Goal: Check status

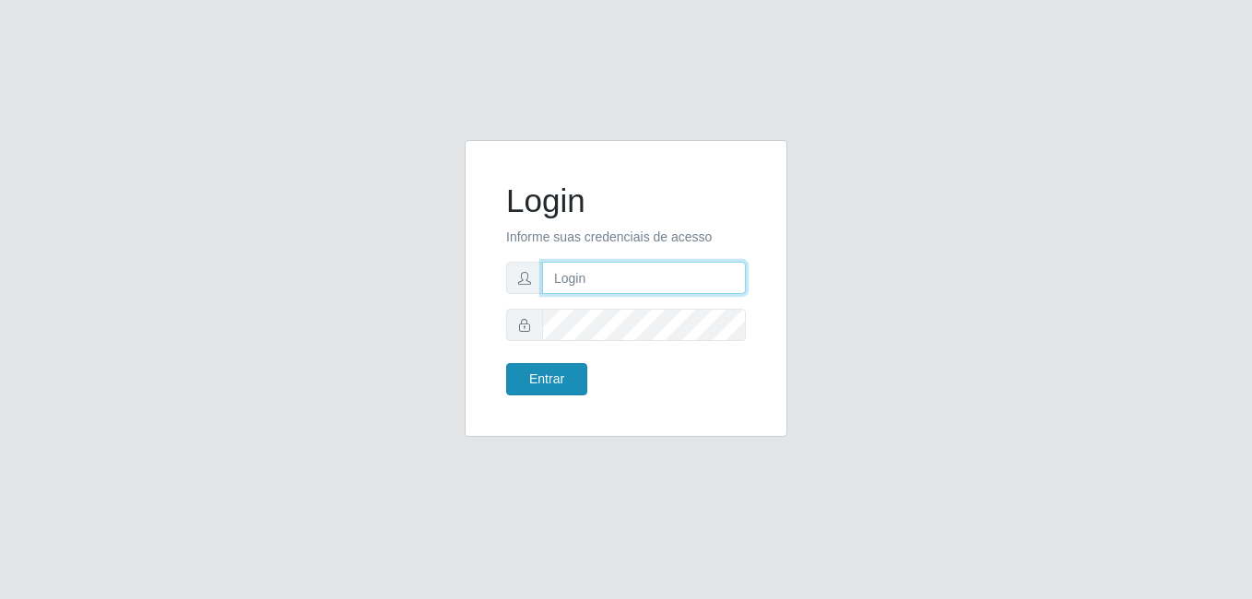
type input "samarab8@iwof"
click at [557, 386] on button "Entrar" at bounding box center [546, 379] width 81 height 32
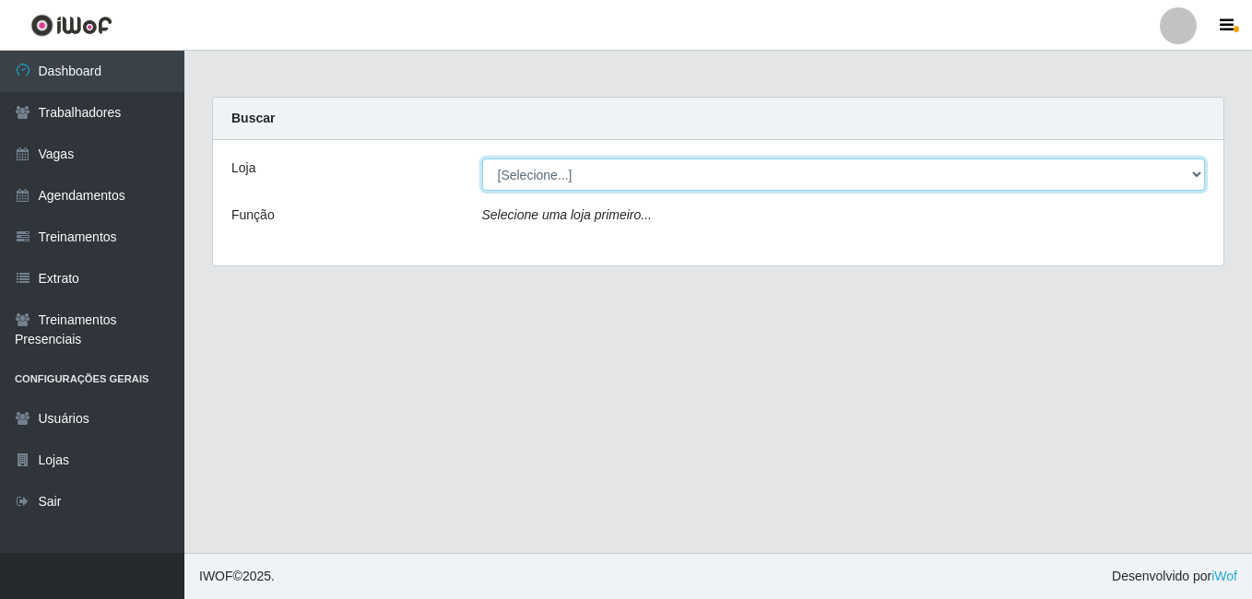
click at [657, 169] on select "[Selecione...] Bemais Supermercados - B8 [PERSON_NAME]" at bounding box center [844, 175] width 724 height 32
select select "413"
click at [482, 159] on select "[Selecione...] Bemais Supermercados - B8 [PERSON_NAME]" at bounding box center [844, 175] width 724 height 32
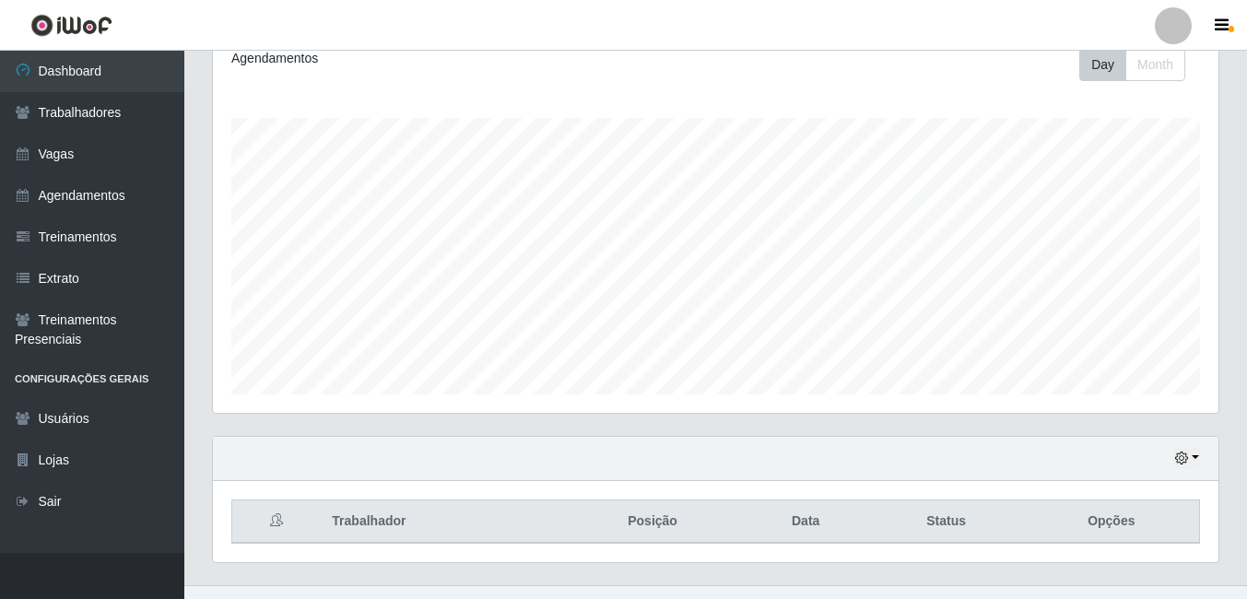
scroll to position [297, 0]
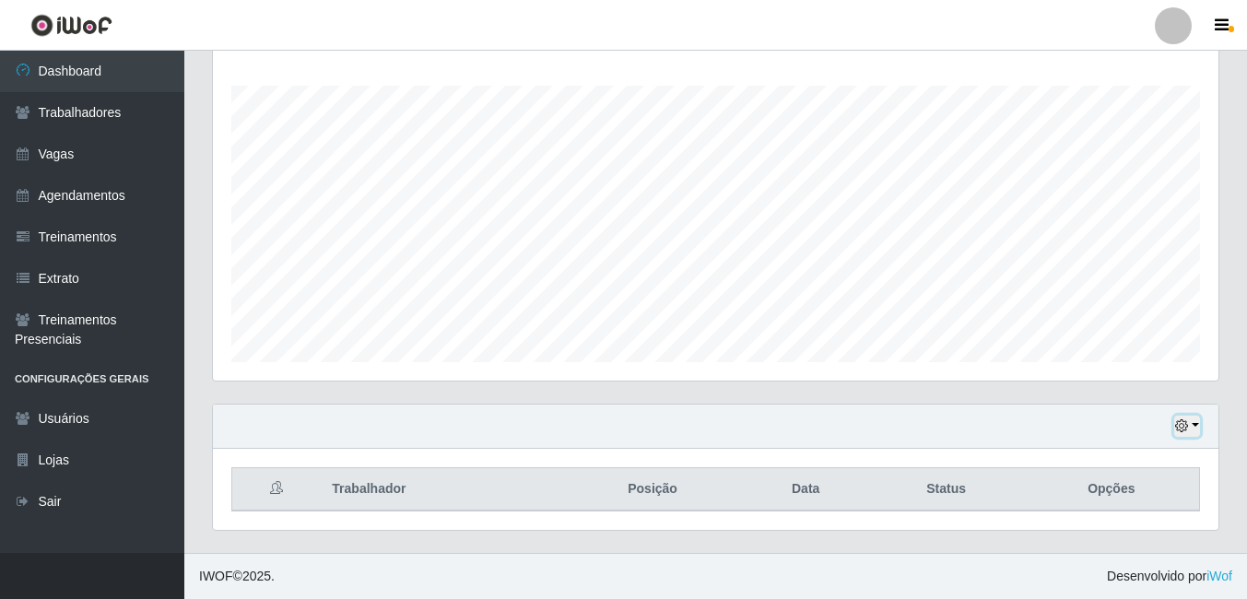
click at [1199, 427] on button "button" at bounding box center [1188, 426] width 26 height 21
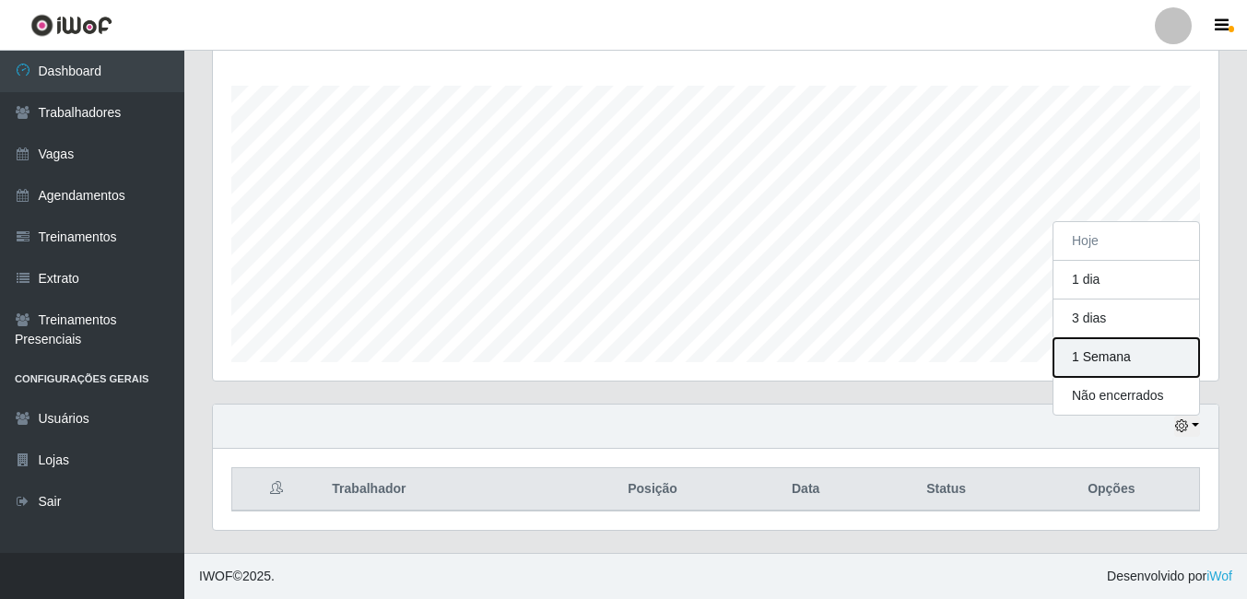
click at [1150, 360] on button "1 Semana" at bounding box center [1127, 357] width 146 height 39
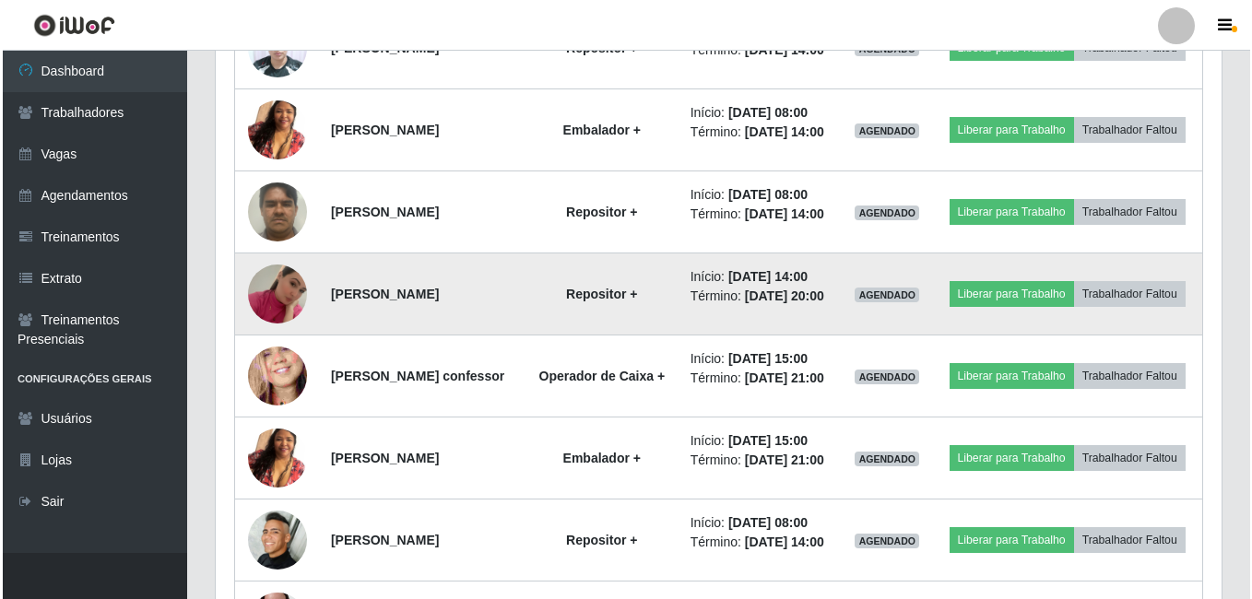
scroll to position [942, 0]
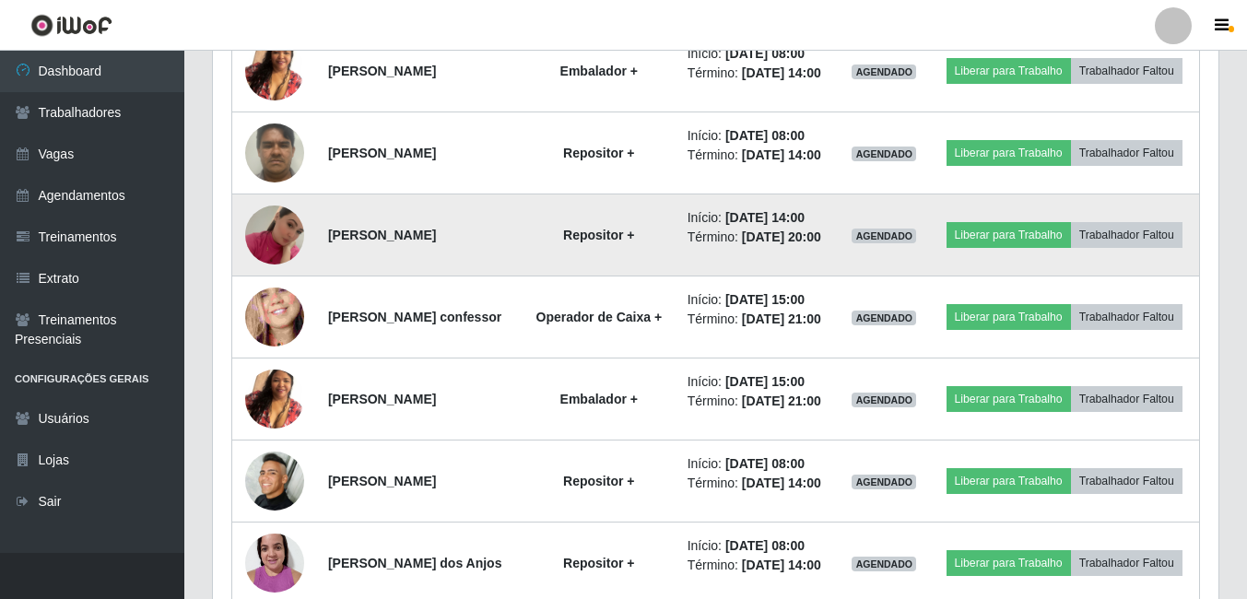
click at [278, 288] on img at bounding box center [274, 235] width 59 height 105
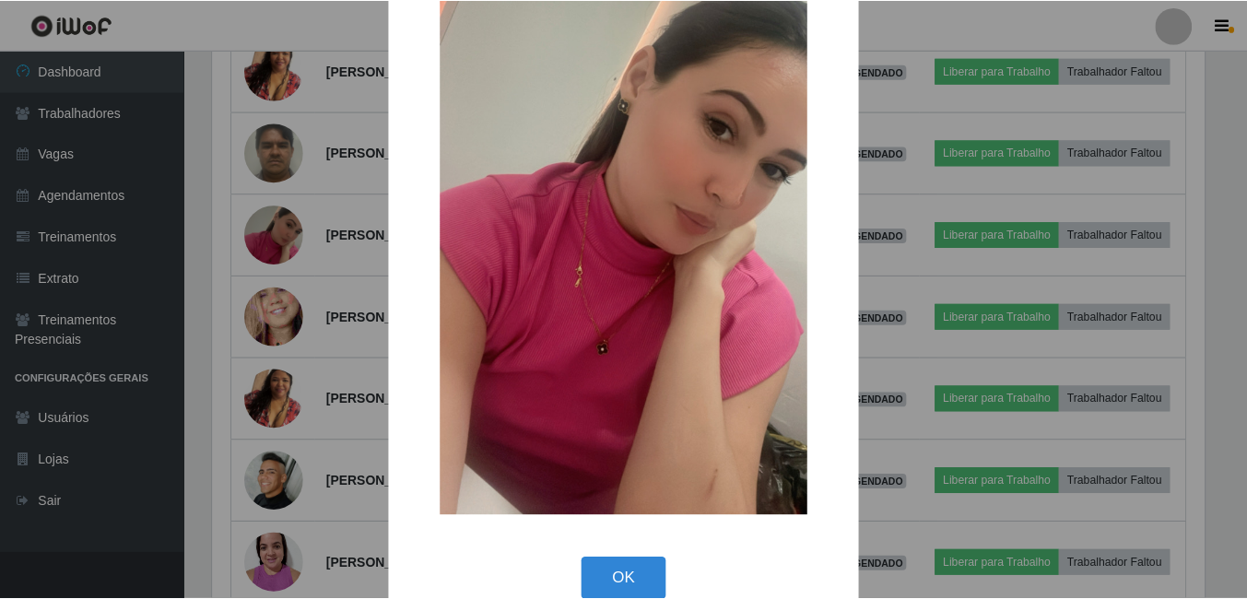
scroll to position [218, 0]
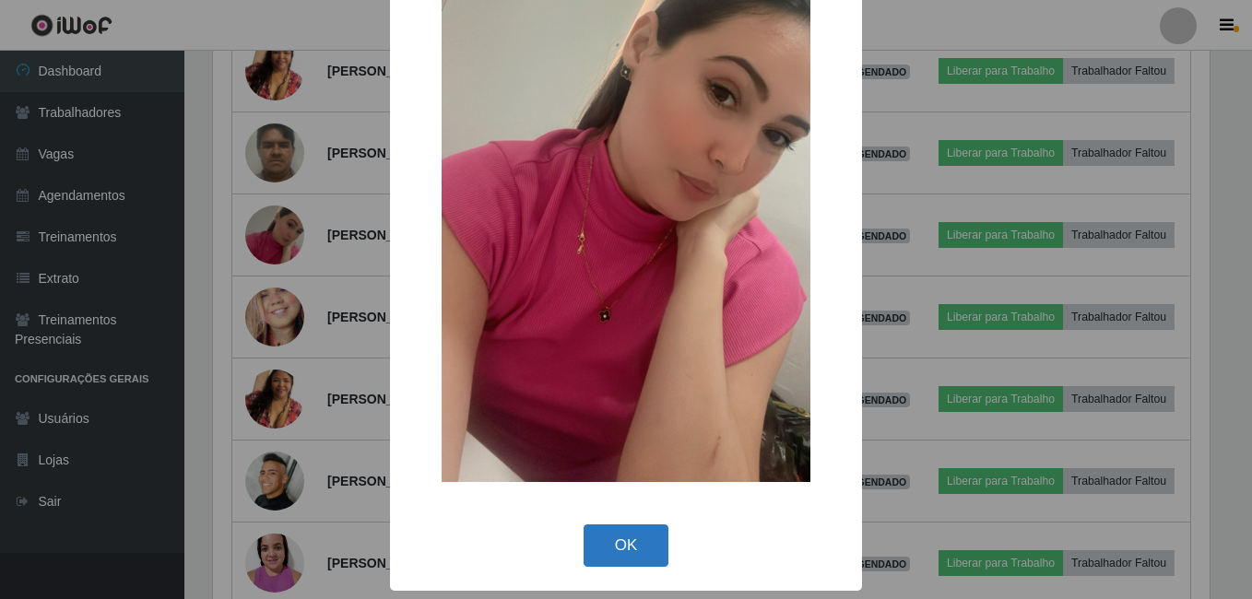
drag, startPoint x: 609, startPoint y: 541, endPoint x: 534, endPoint y: 537, distance: 75.7
click at [609, 543] on button "OK" at bounding box center [627, 546] width 86 height 43
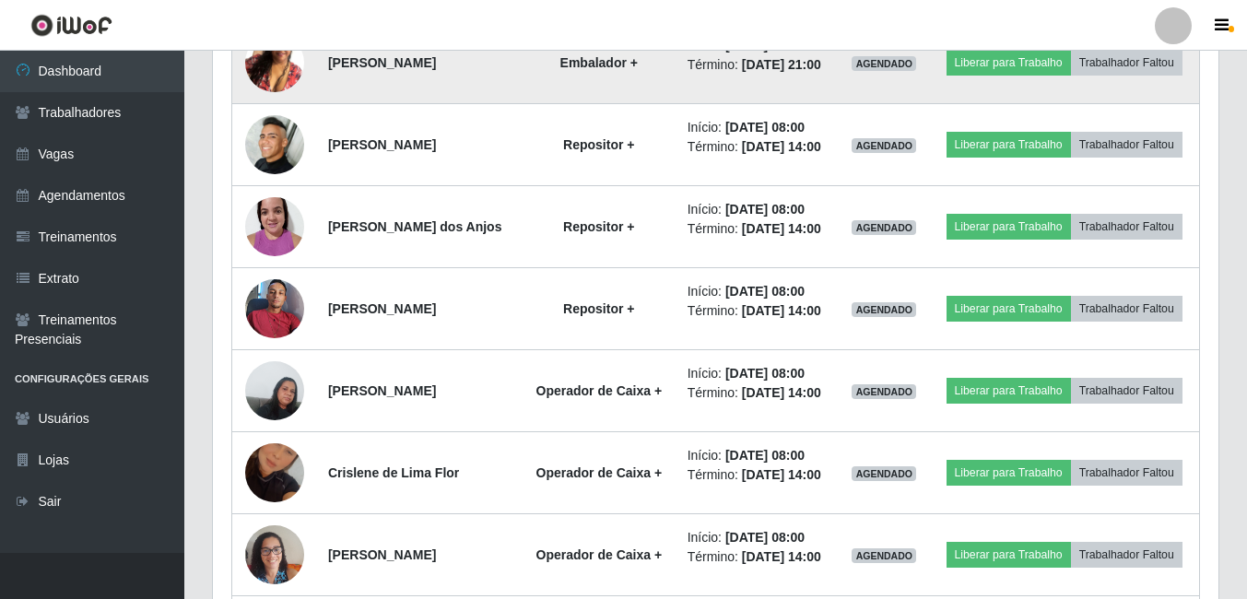
scroll to position [1311, 0]
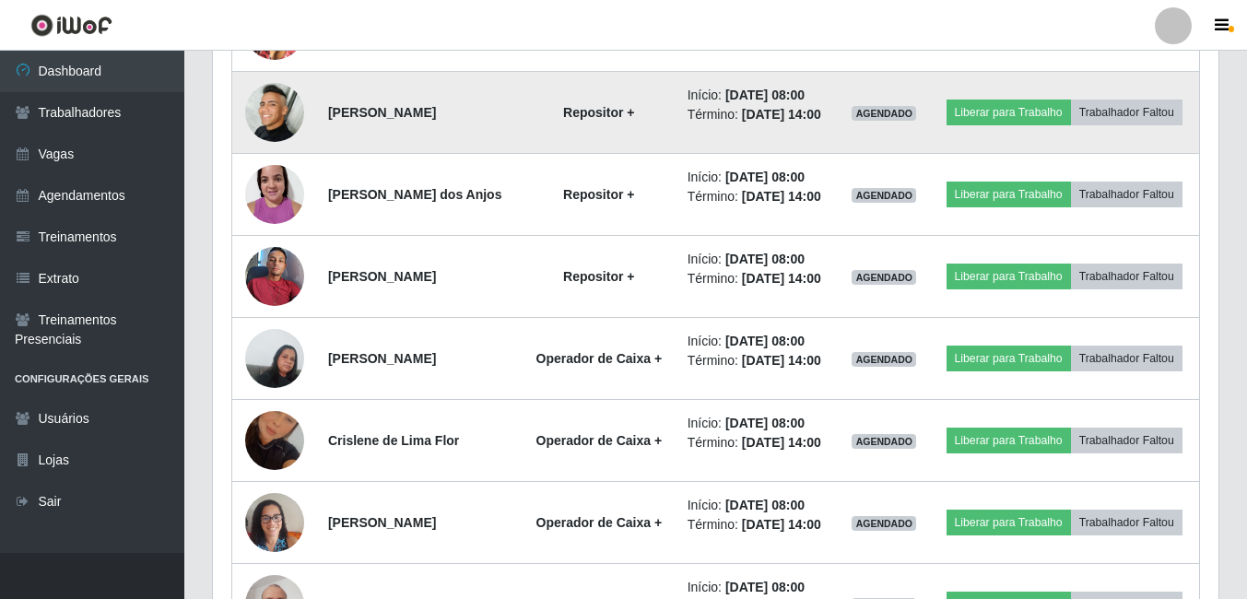
click at [277, 142] on img at bounding box center [274, 112] width 59 height 59
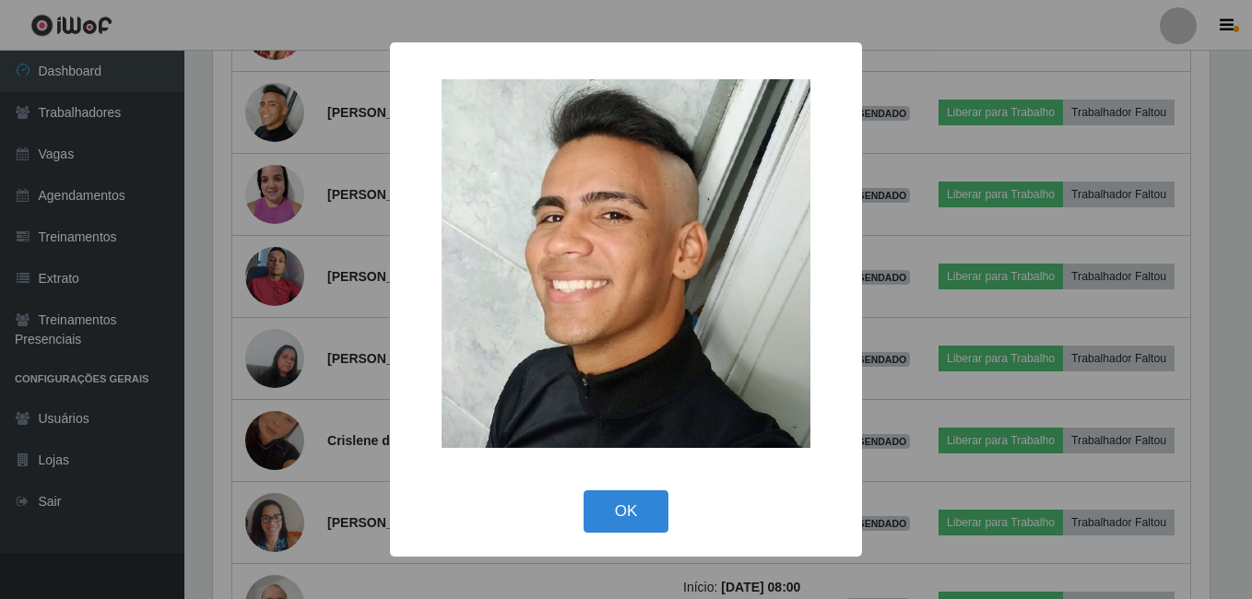
drag, startPoint x: 624, startPoint y: 520, endPoint x: 573, endPoint y: 497, distance: 56.5
click at [608, 517] on button "OK" at bounding box center [627, 511] width 86 height 43
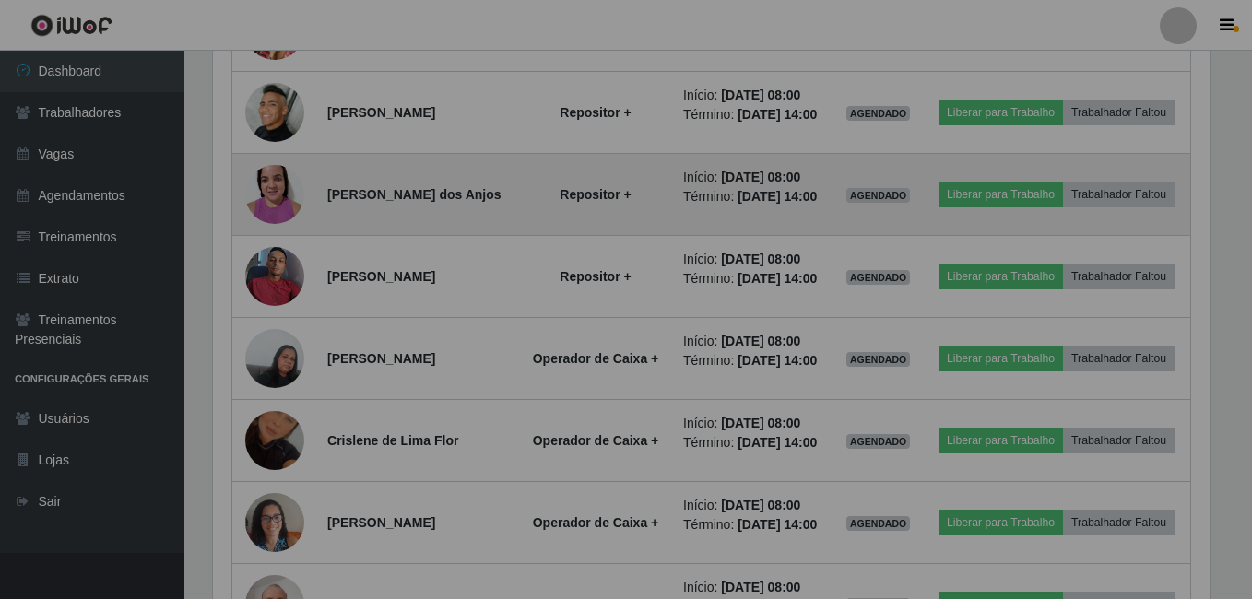
scroll to position [383, 1006]
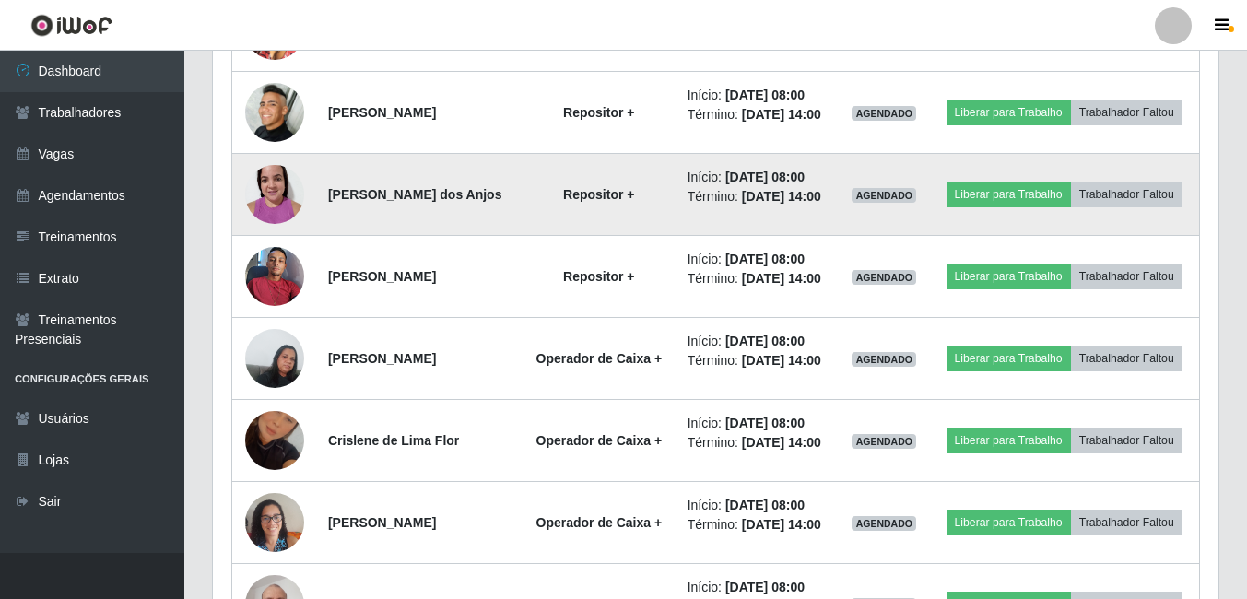
click at [275, 233] on img at bounding box center [274, 194] width 59 height 78
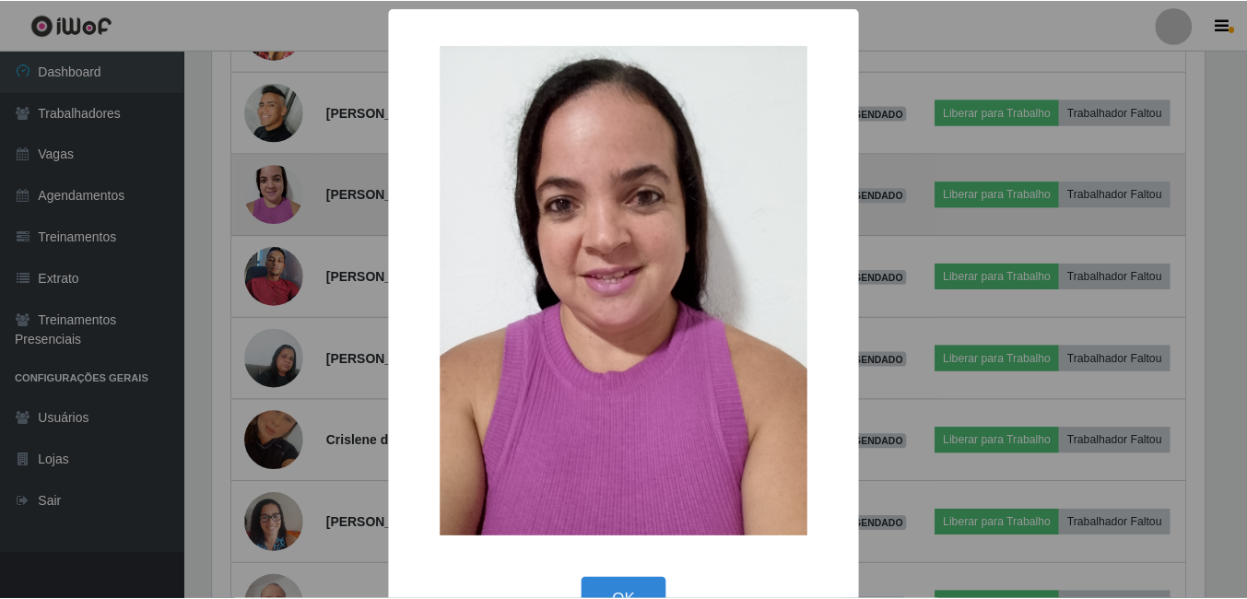
scroll to position [383, 997]
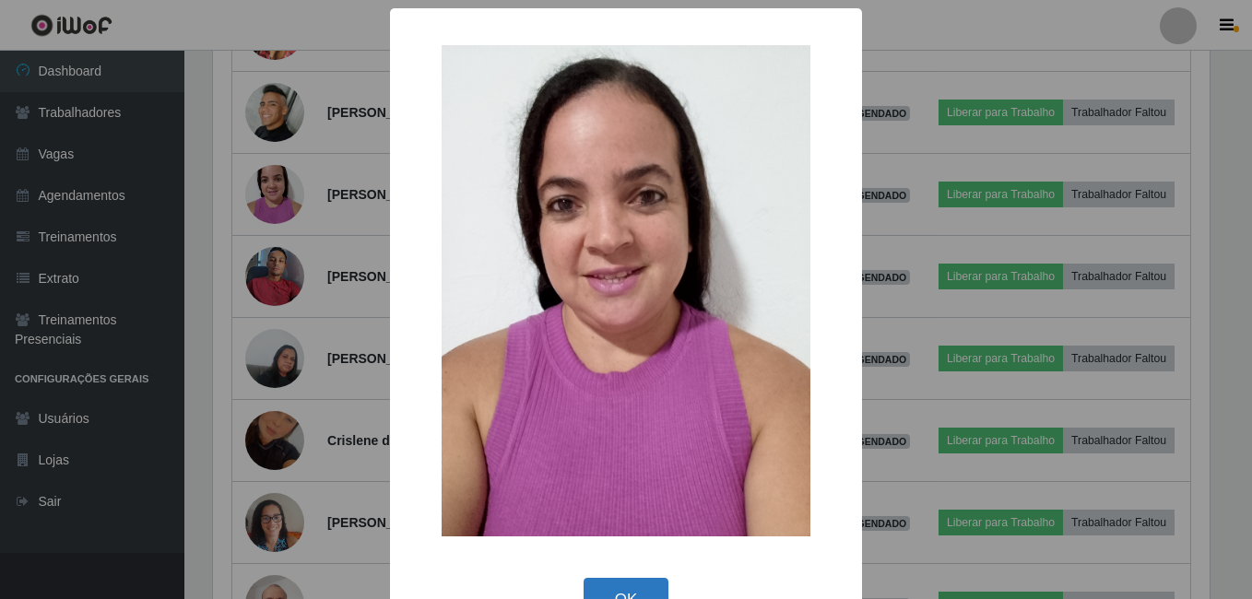
click at [635, 596] on button "OK" at bounding box center [627, 599] width 86 height 43
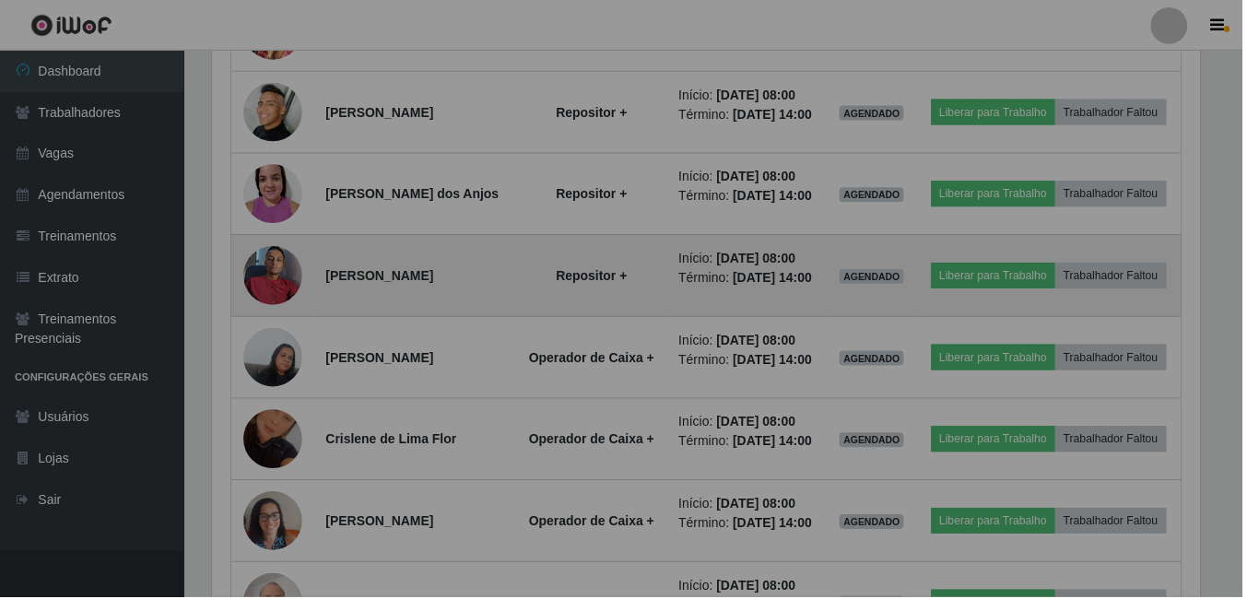
scroll to position [383, 1006]
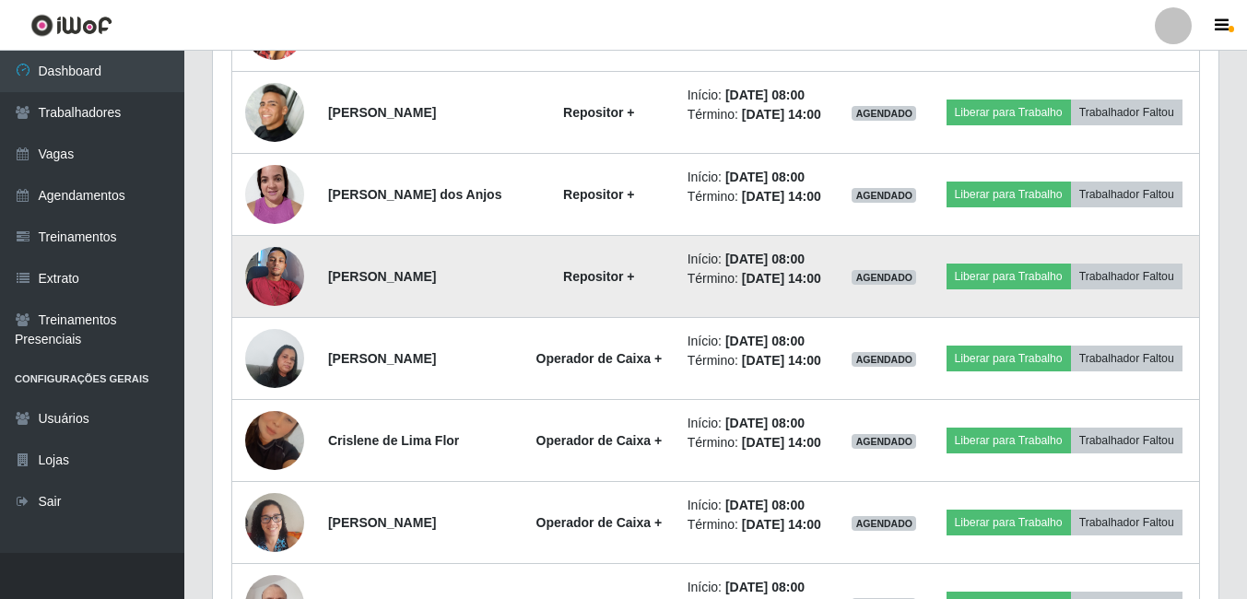
click at [273, 315] on img at bounding box center [274, 276] width 59 height 78
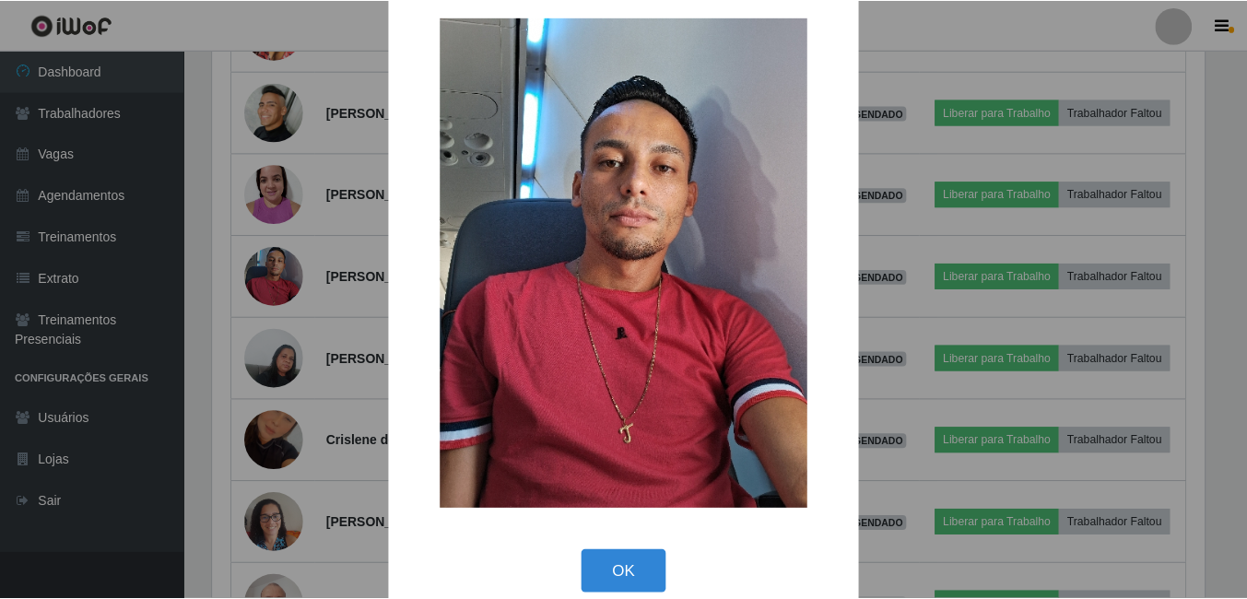
scroll to position [53, 0]
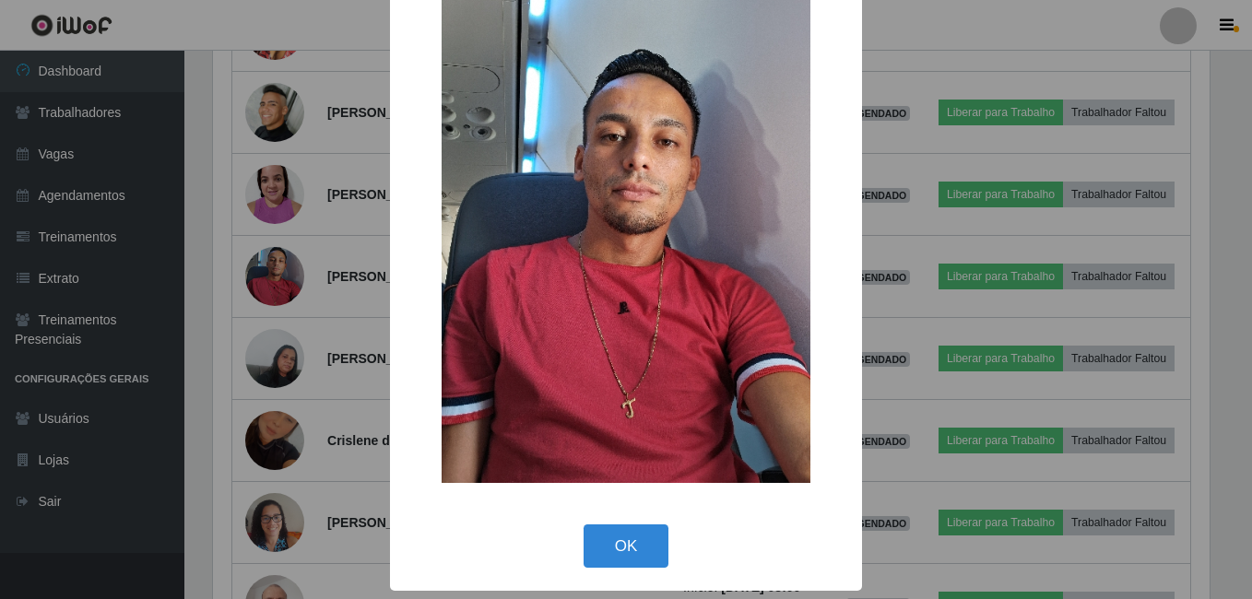
drag, startPoint x: 622, startPoint y: 537, endPoint x: 589, endPoint y: 537, distance: 33.2
click at [621, 537] on button "OK" at bounding box center [627, 546] width 86 height 43
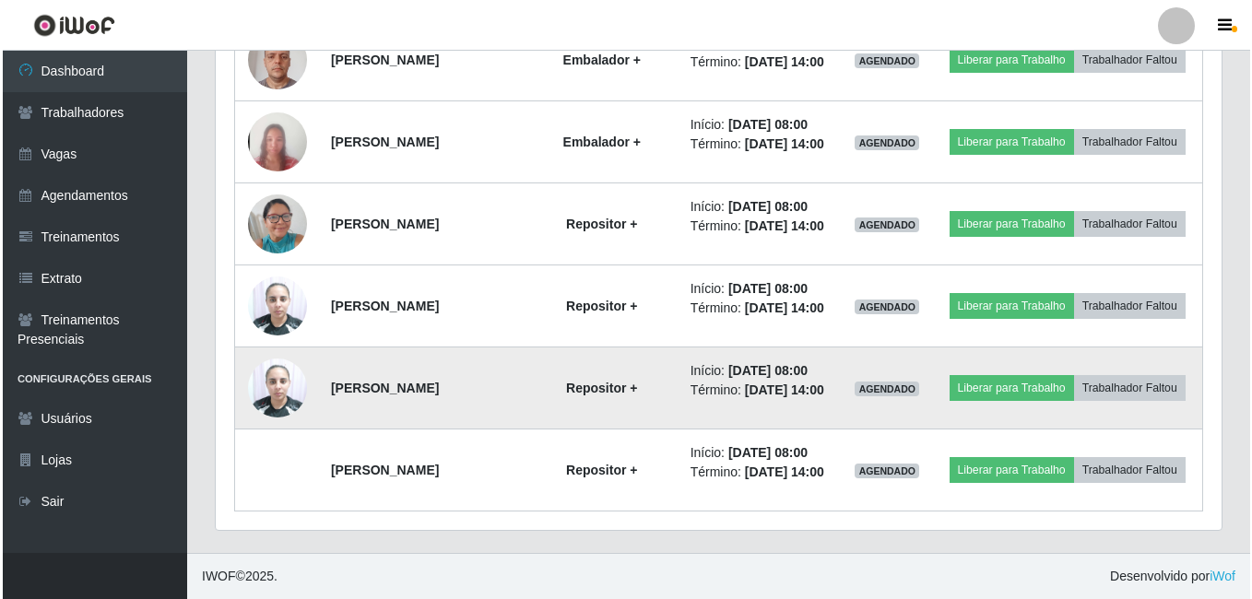
scroll to position [2119, 0]
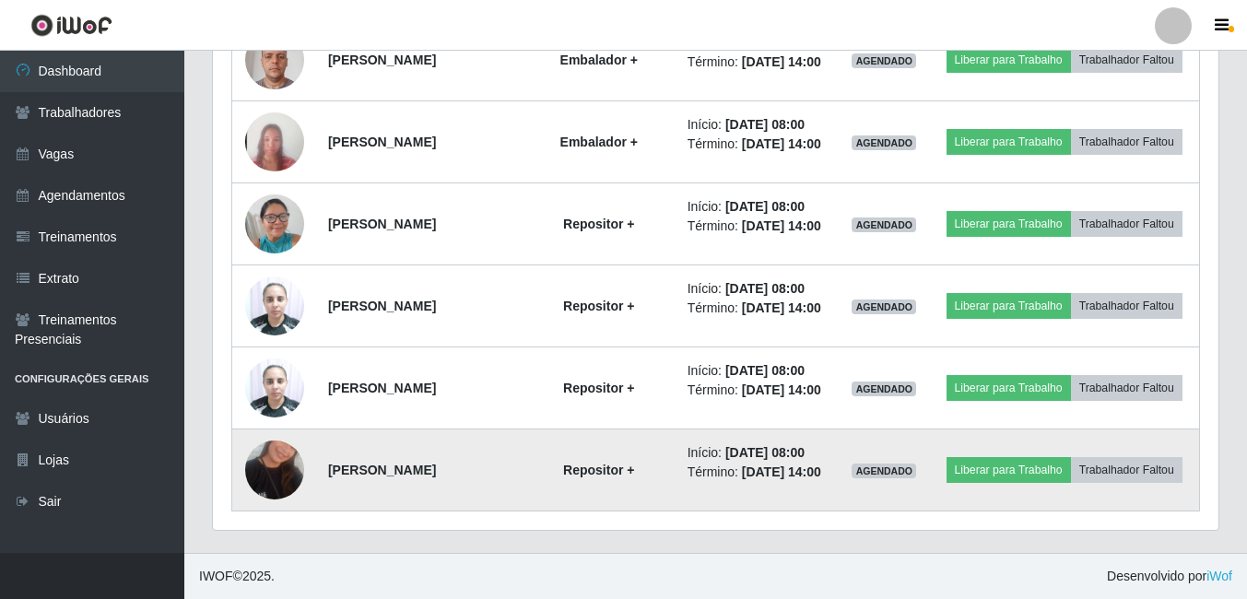
click at [267, 471] on img at bounding box center [274, 470] width 59 height 105
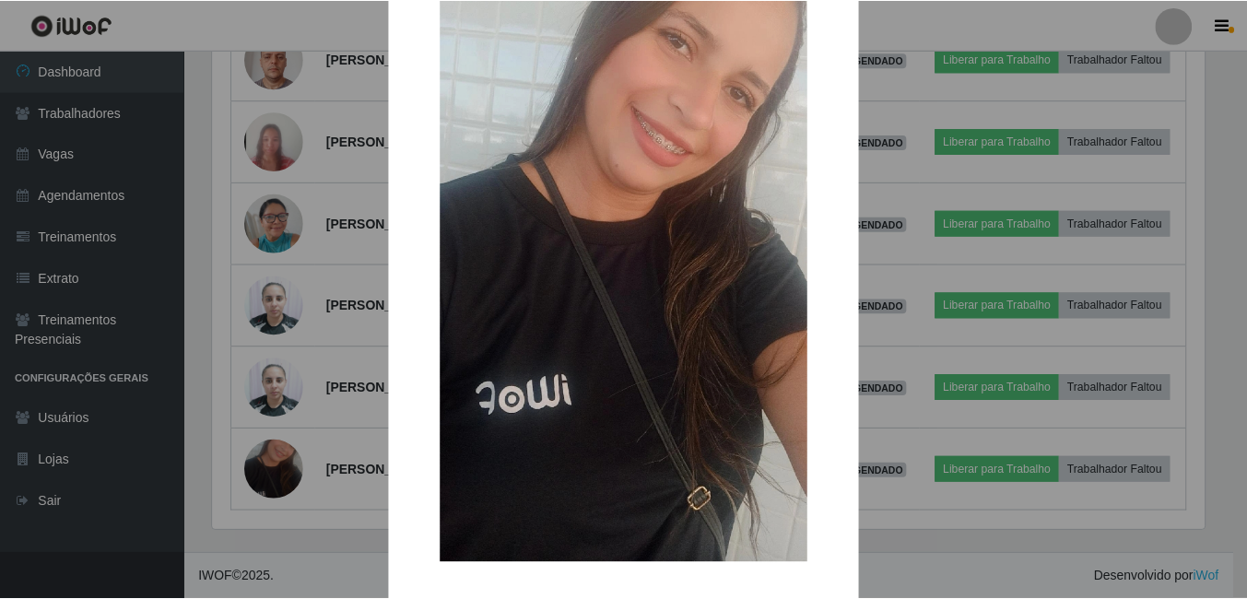
scroll to position [184, 0]
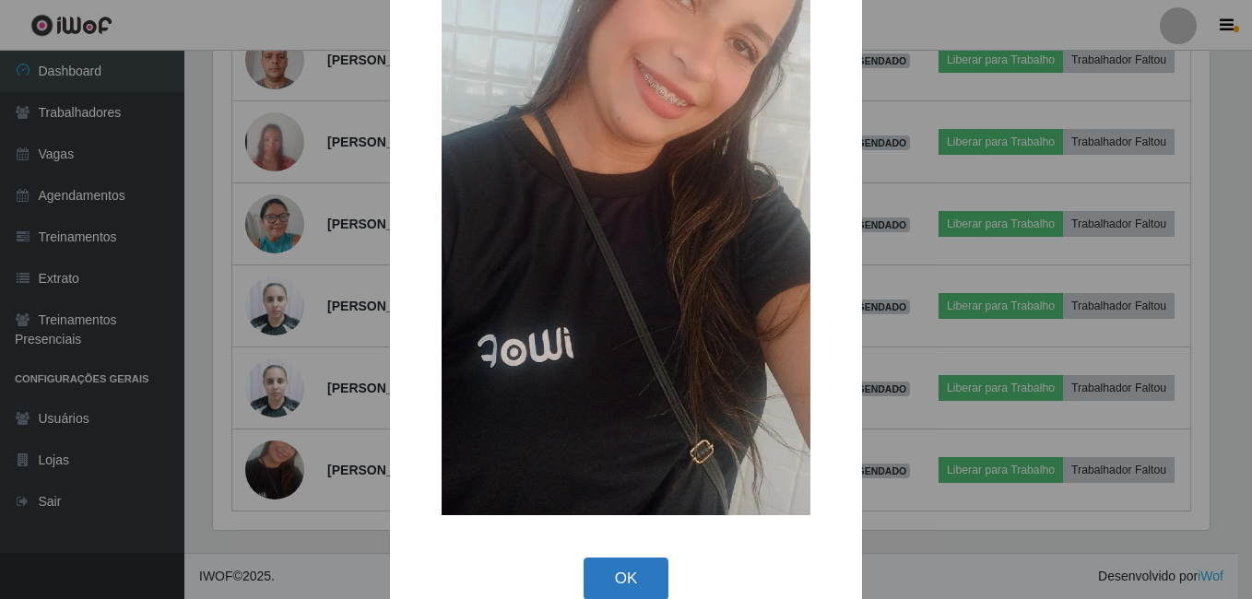
click at [627, 576] on button "OK" at bounding box center [627, 579] width 86 height 43
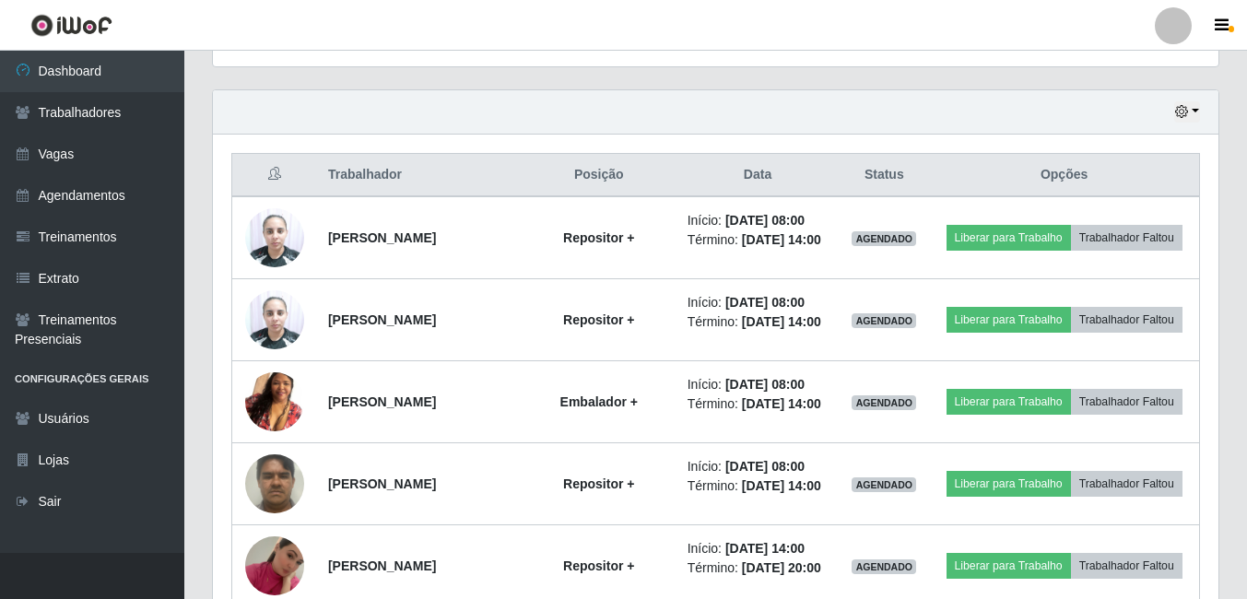
scroll to position [644, 0]
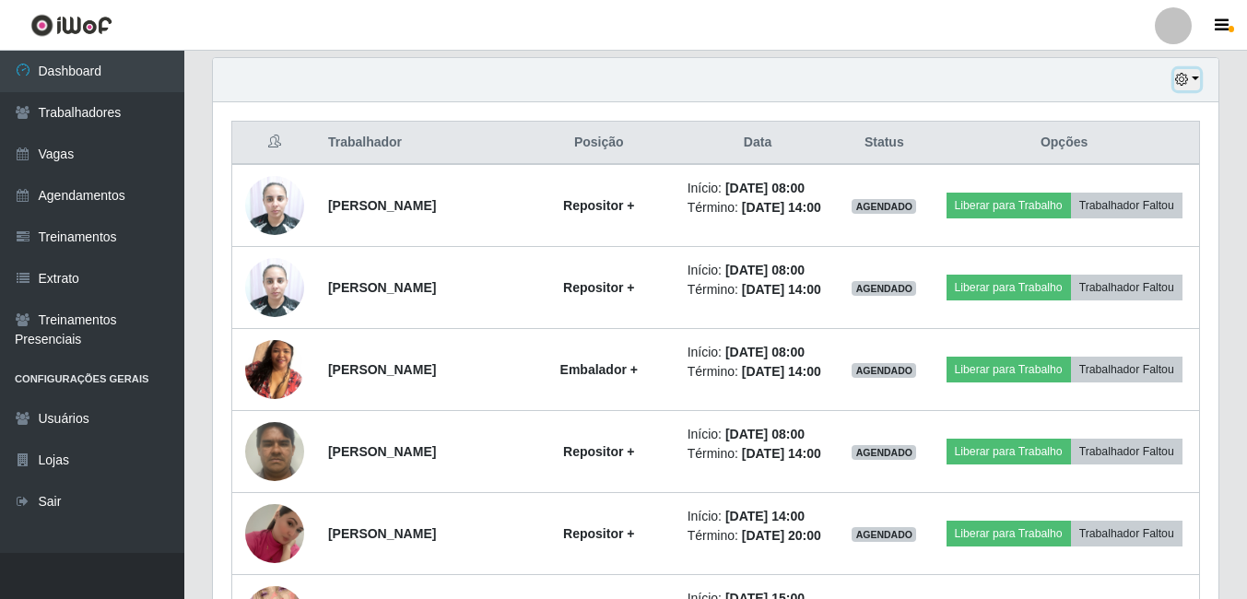
click at [1194, 77] on button "button" at bounding box center [1188, 79] width 26 height 21
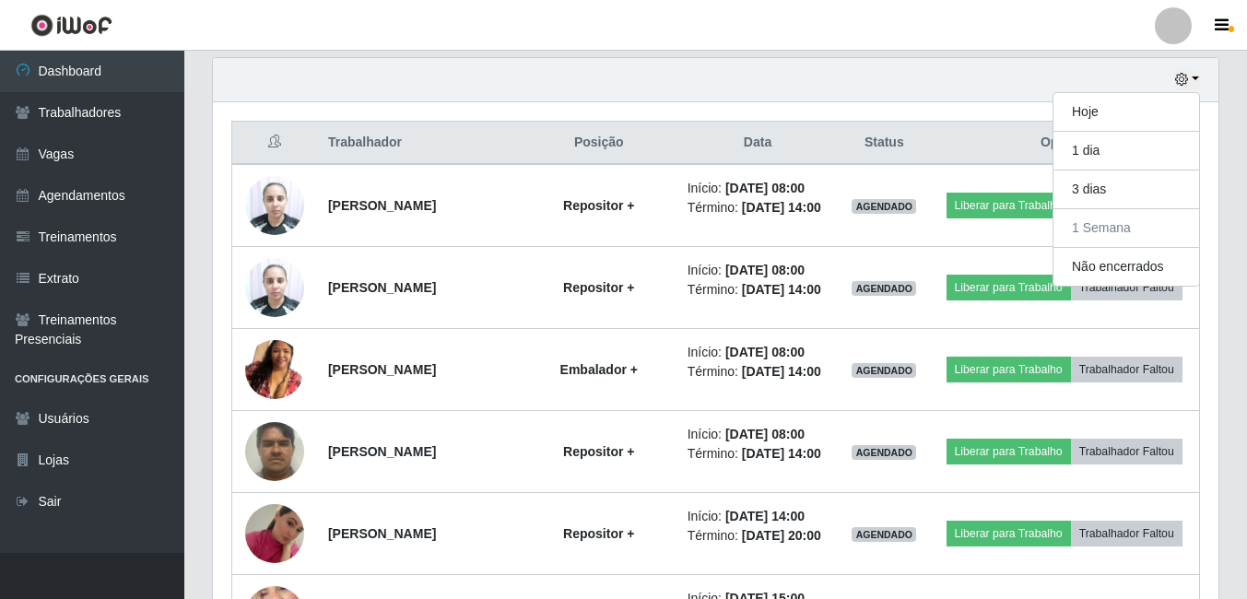
click at [1201, 80] on div "Hoje 1 dia 3 dias 1 Semana Não encerrados" at bounding box center [716, 80] width 1006 height 44
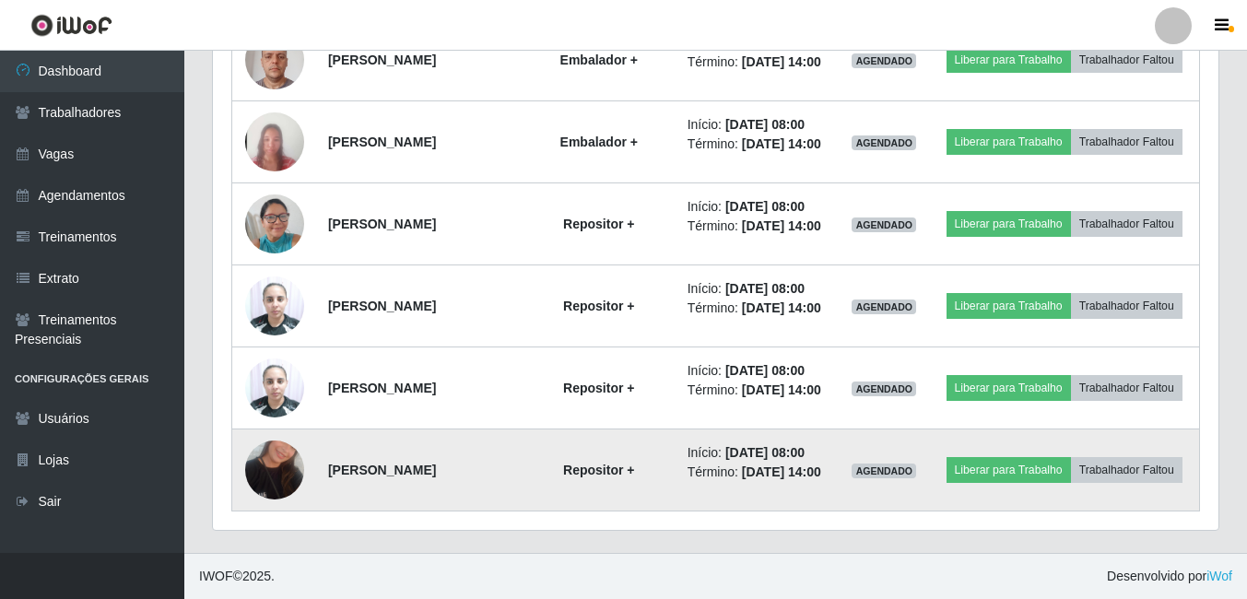
scroll to position [2119, 0]
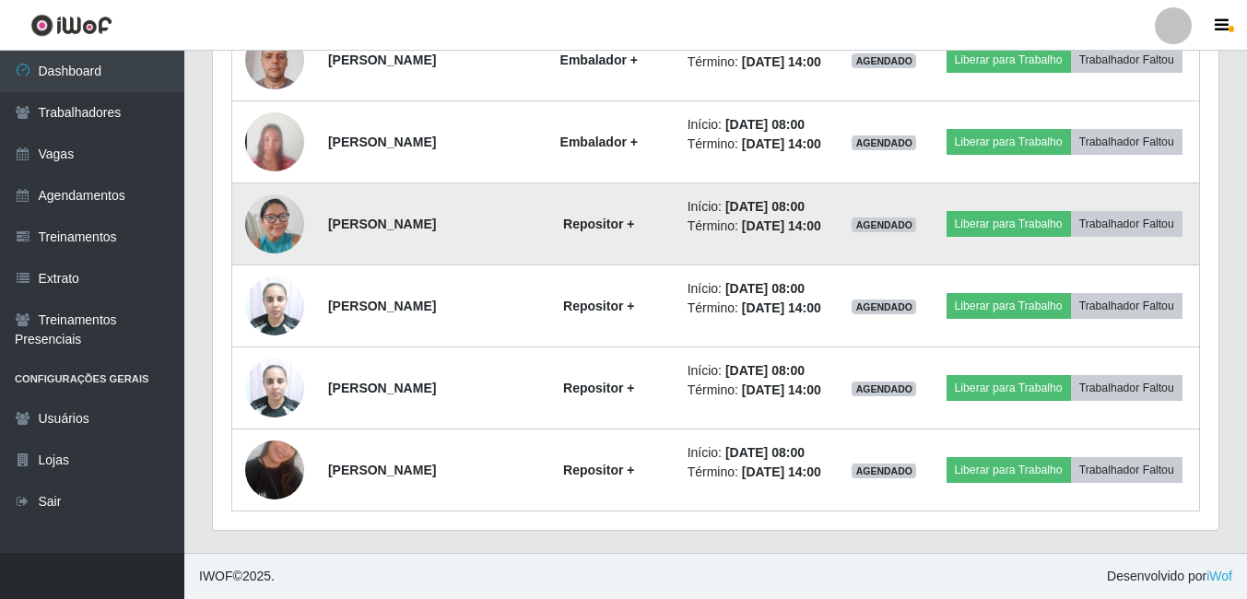
click at [280, 184] on img at bounding box center [274, 223] width 59 height 78
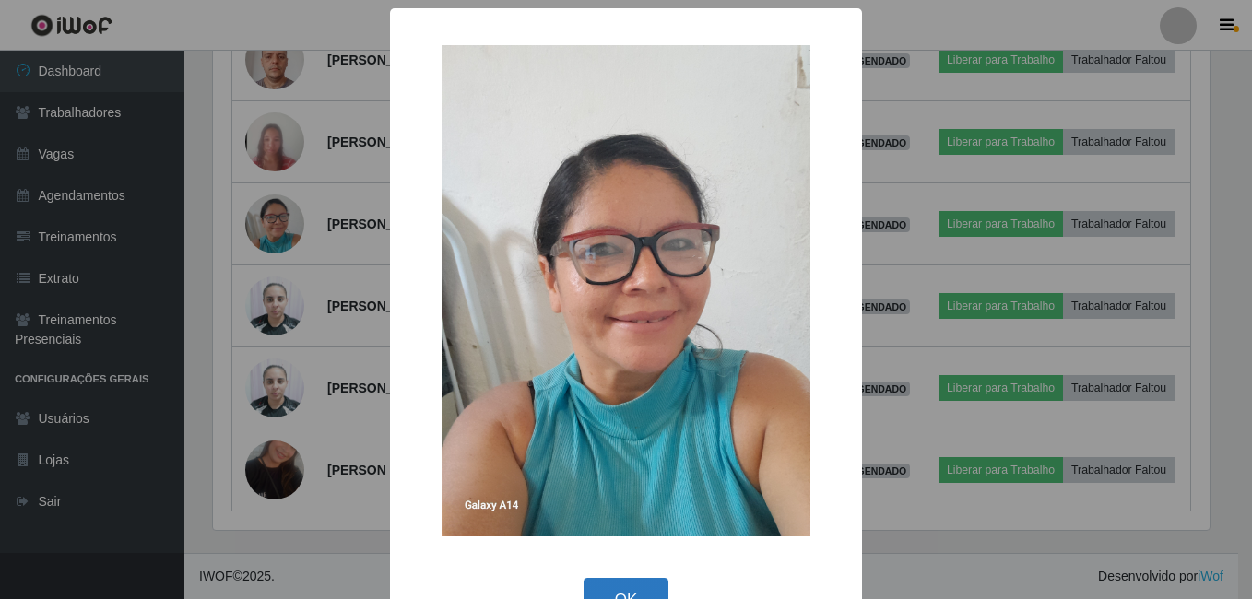
click at [618, 588] on button "OK" at bounding box center [627, 599] width 86 height 43
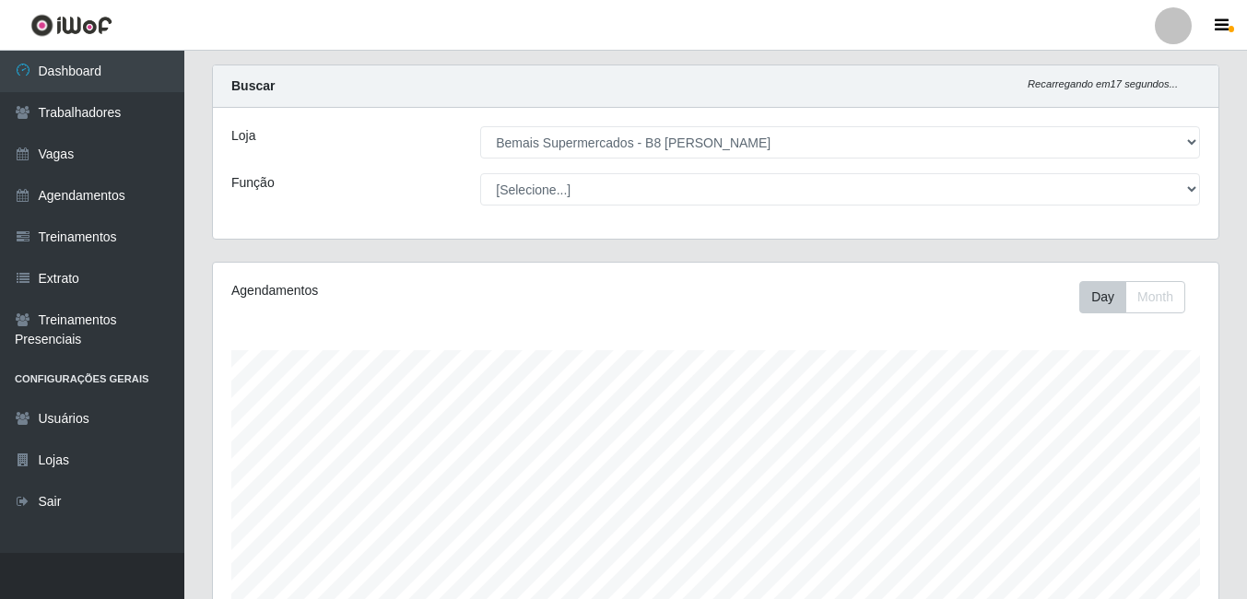
scroll to position [0, 0]
